Goal: Task Accomplishment & Management: Manage account settings

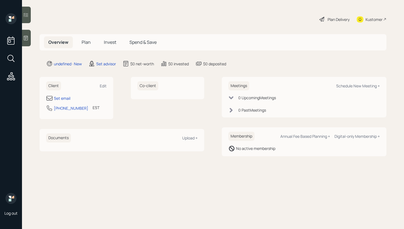
click at [106, 87] on div "Edit" at bounding box center [103, 85] width 7 height 5
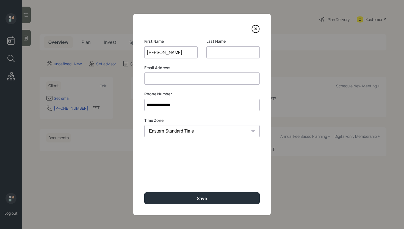
click at [164, 51] on input "[PERSON_NAME]" at bounding box center [170, 52] width 53 height 12
type input "[PERSON_NAME]"
click at [222, 51] on input at bounding box center [233, 52] width 53 height 12
paste input "[PERSON_NAME]"
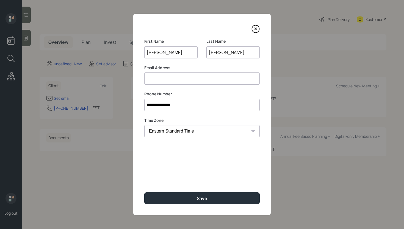
type input "[PERSON_NAME]"
click at [169, 54] on input "[PERSON_NAME]" at bounding box center [170, 52] width 53 height 12
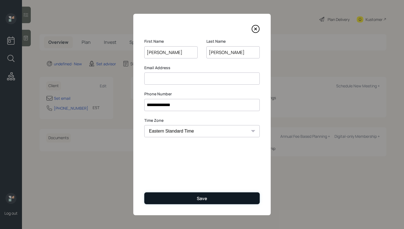
click at [197, 194] on button "Save" at bounding box center [202, 198] width 116 height 12
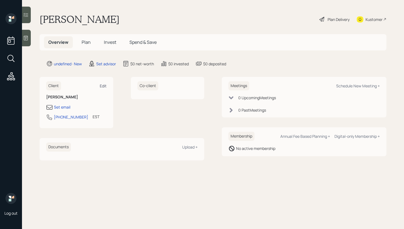
click at [104, 86] on div "Edit" at bounding box center [103, 85] width 7 height 5
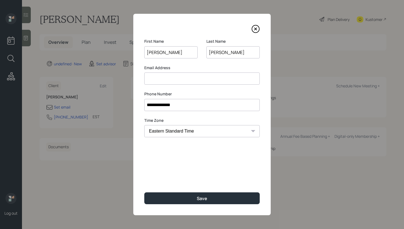
click at [201, 79] on input at bounding box center [202, 78] width 116 height 12
click at [229, 81] on input at bounding box center [202, 78] width 116 height 12
click at [170, 79] on input at bounding box center [202, 78] width 116 height 12
click at [167, 79] on input at bounding box center [202, 78] width 116 height 12
click at [148, 80] on input "[PERSON_NAME][EMAIL_ADDRESS][DOMAIN_NAME]" at bounding box center [202, 78] width 116 height 12
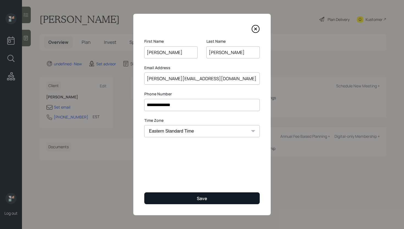
type input "[PERSON_NAME][EMAIL_ADDRESS][DOMAIN_NAME]"
click at [173, 202] on button "Save" at bounding box center [202, 198] width 116 height 12
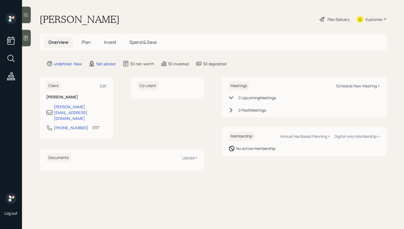
click at [347, 83] on div "Schedule New Meeting +" at bounding box center [358, 85] width 44 height 5
select select "round-[PERSON_NAME]"
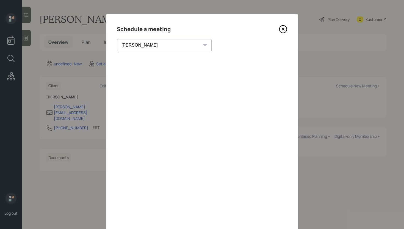
scroll to position [19, 0]
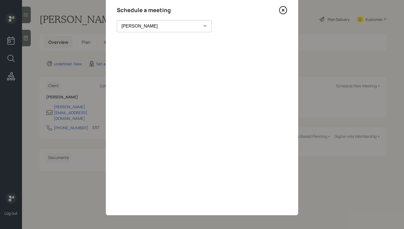
click at [282, 9] on icon at bounding box center [283, 10] width 2 height 2
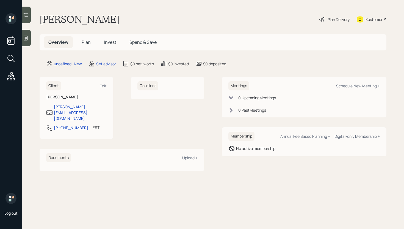
click at [30, 45] on div at bounding box center [26, 38] width 9 height 17
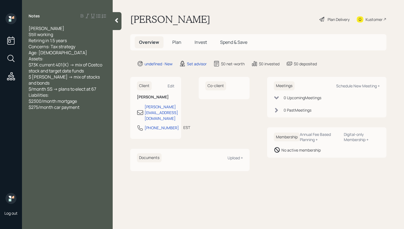
click at [117, 26] on div at bounding box center [117, 21] width 9 height 18
